Goal: Find specific page/section: Find specific page/section

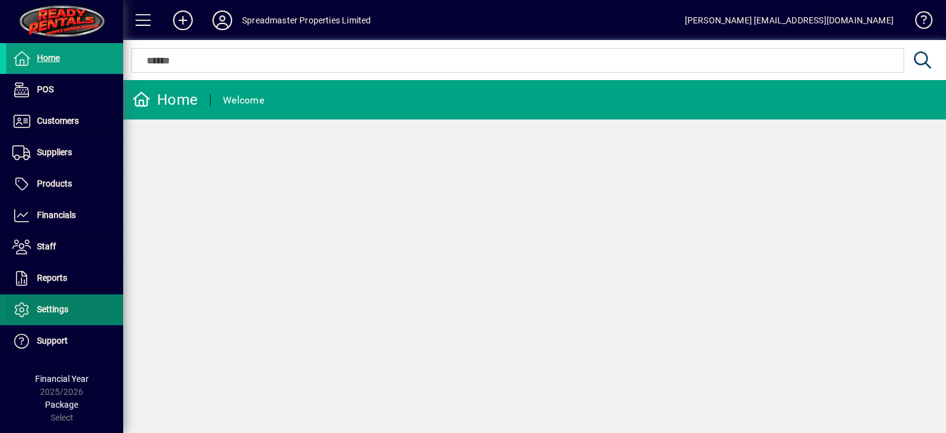
click at [59, 305] on span "Settings" at bounding box center [52, 309] width 31 height 10
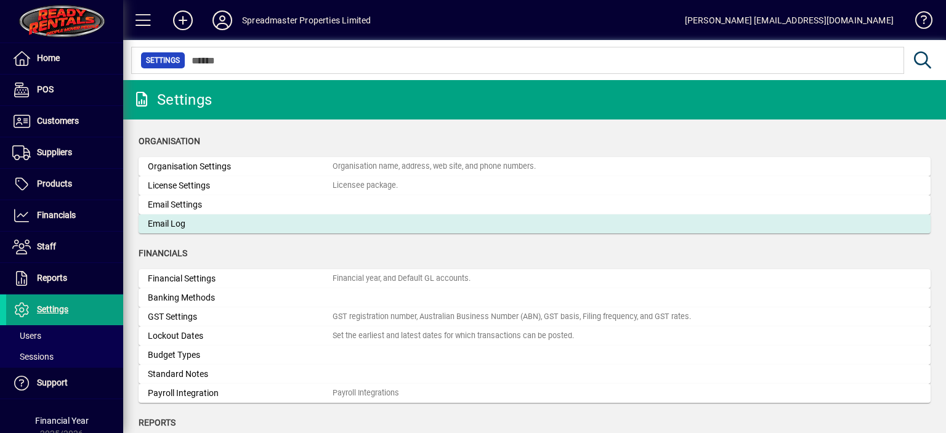
click at [177, 224] on div "Email Log" at bounding box center [240, 223] width 185 height 13
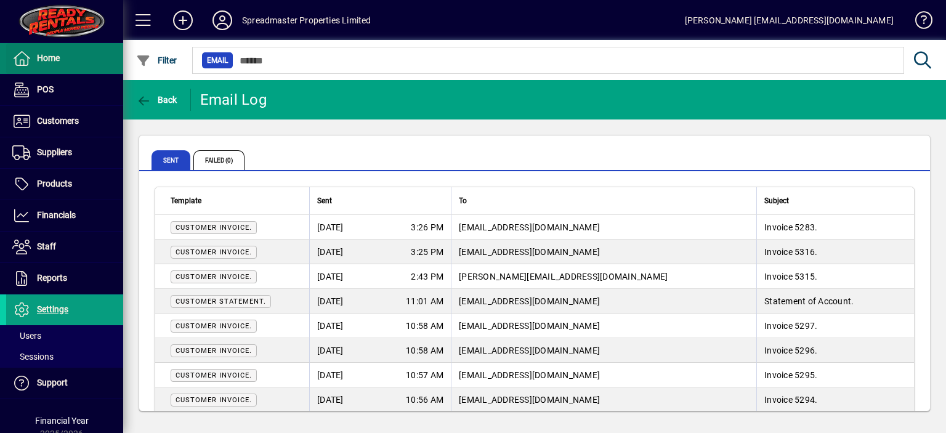
click at [52, 61] on span "Home" at bounding box center [48, 58] width 23 height 10
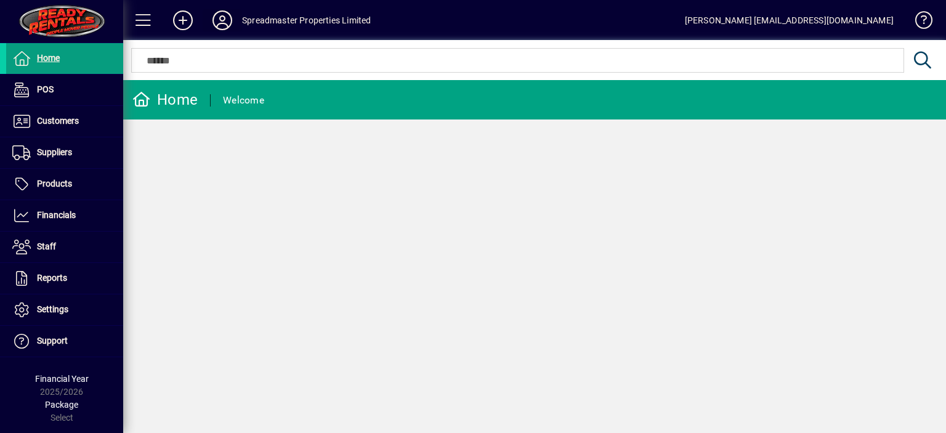
click at [220, 23] on icon at bounding box center [222, 20] width 25 height 20
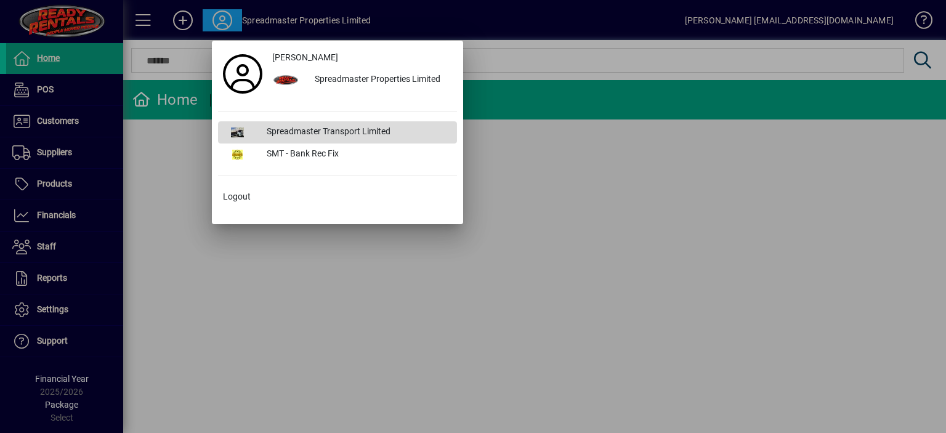
click at [318, 132] on div "Spreadmaster Transport Limited" at bounding box center [357, 132] width 200 height 22
